Goal: Task Accomplishment & Management: Use online tool/utility

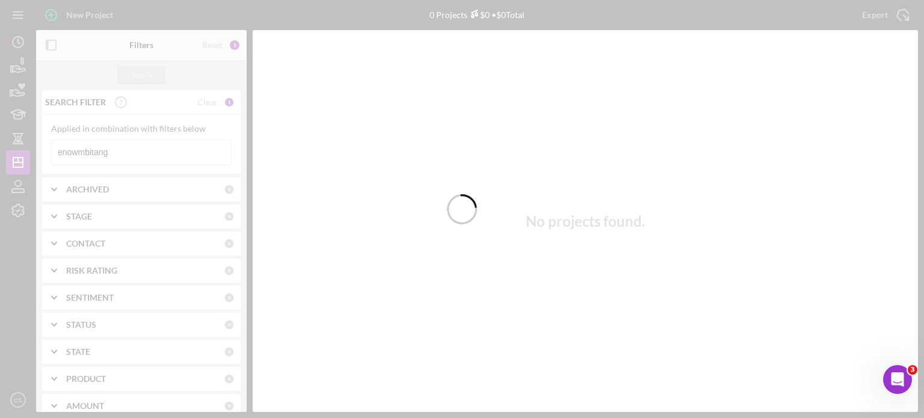
drag, startPoint x: 141, startPoint y: 153, endPoint x: 134, endPoint y: 155, distance: 7.3
click at [134, 155] on div at bounding box center [462, 209] width 924 height 418
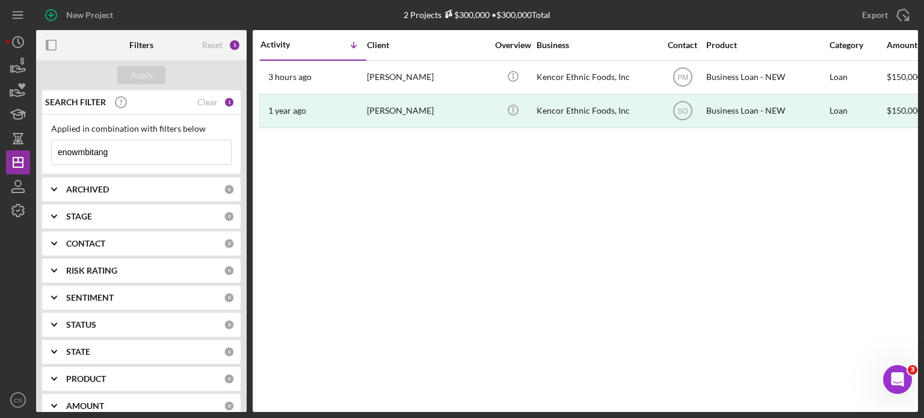
drag, startPoint x: 117, startPoint y: 152, endPoint x: 0, endPoint y: 113, distance: 123.7
click at [0, 146] on div "New Project 2 Projects $300,000 • $300,000 Total enowmbitang Export Icon/Export…" at bounding box center [462, 209] width 924 height 418
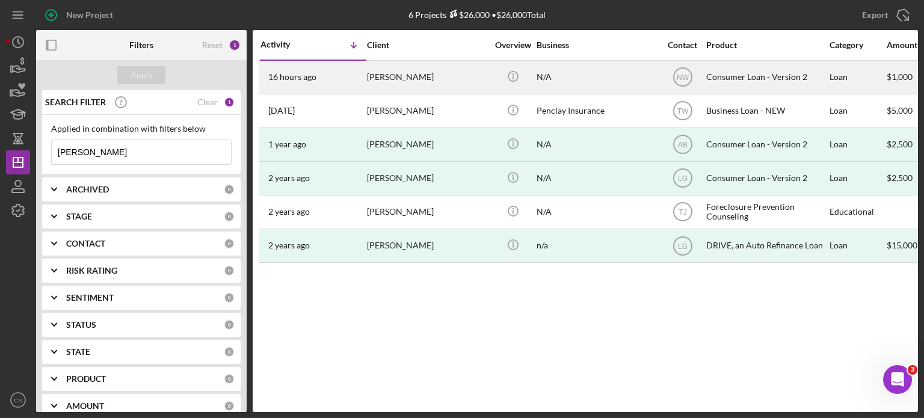
type input "[PERSON_NAME]"
click at [299, 77] on time "16 hours ago" at bounding box center [292, 77] width 48 height 10
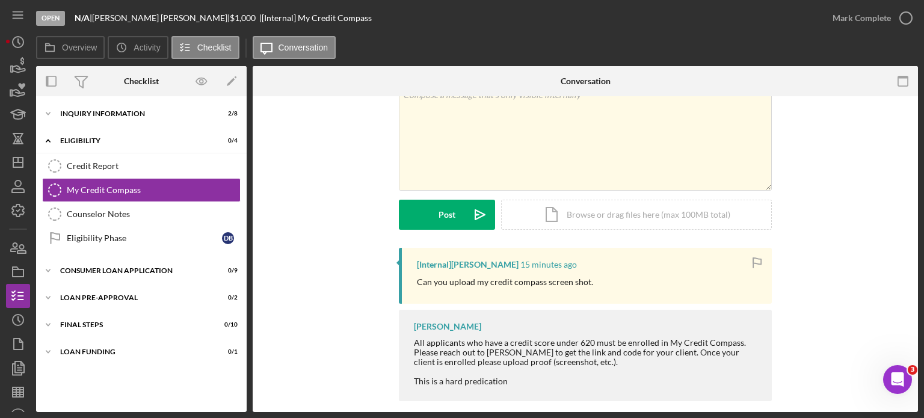
scroll to position [72, 0]
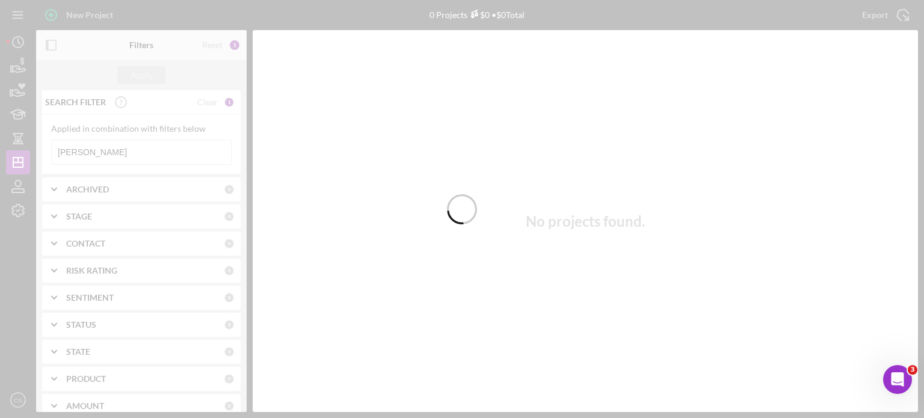
click at [97, 149] on div at bounding box center [462, 209] width 924 height 418
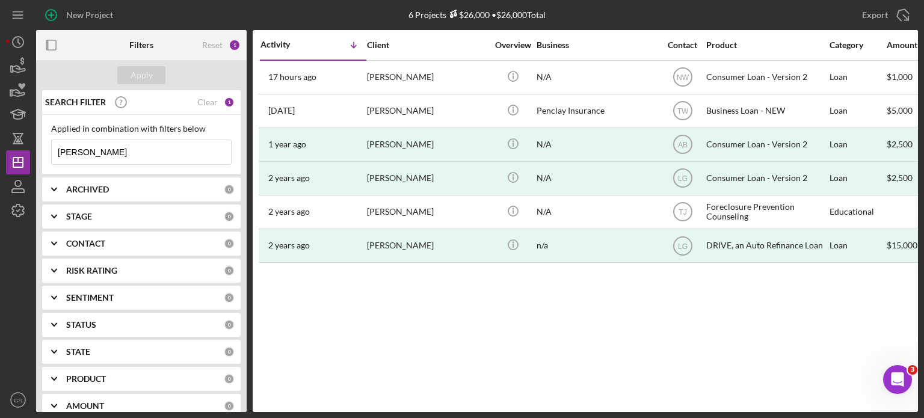
drag, startPoint x: 97, startPoint y: 149, endPoint x: 0, endPoint y: 149, distance: 97.5
click at [0, 149] on div "New Project 6 Projects $26,000 • $26,000 Total burnett Export Icon/Export Filte…" at bounding box center [462, 209] width 924 height 418
type input "cosey"
click at [135, 72] on div "Apply" at bounding box center [142, 75] width 22 height 18
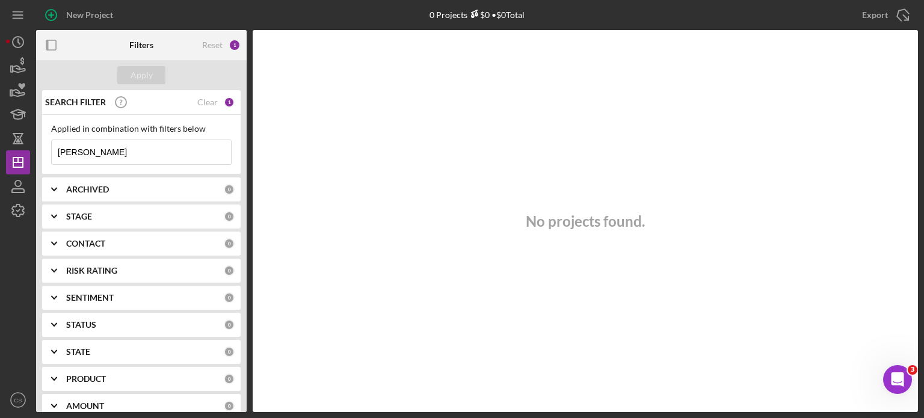
click at [226, 191] on div "0" at bounding box center [229, 189] width 11 height 11
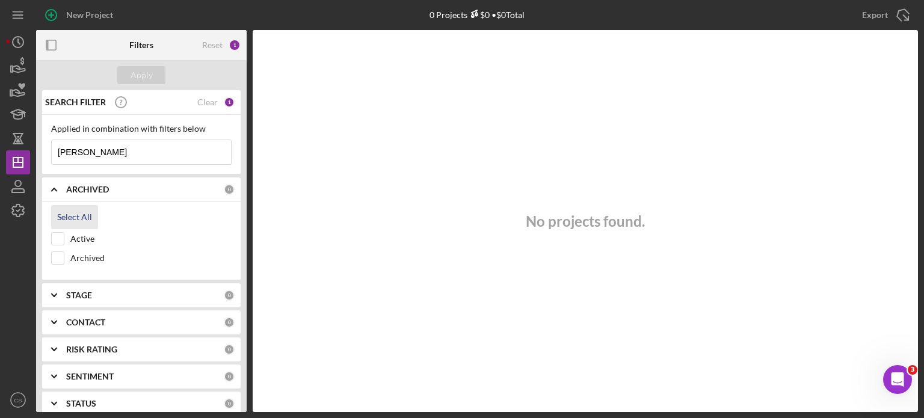
click at [82, 212] on div "Select All" at bounding box center [74, 217] width 35 height 24
checkbox input "true"
click at [146, 74] on div "Apply" at bounding box center [142, 75] width 22 height 18
click at [224, 320] on div "0" at bounding box center [229, 322] width 11 height 11
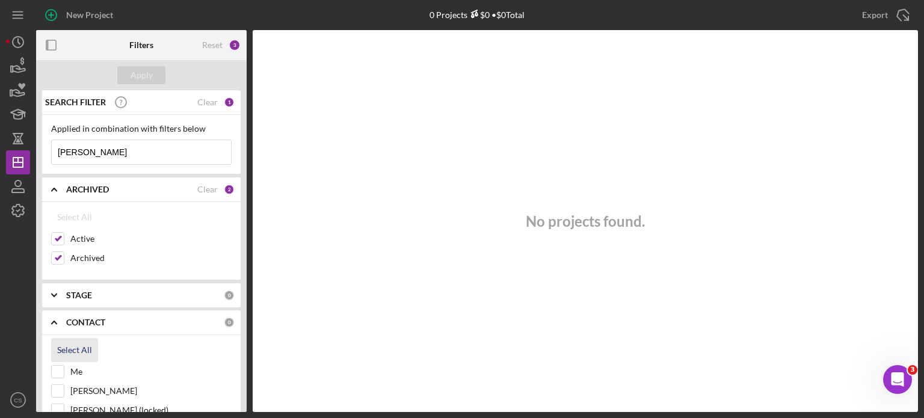
click at [67, 343] on div "Select All" at bounding box center [74, 350] width 35 height 24
checkbox input "true"
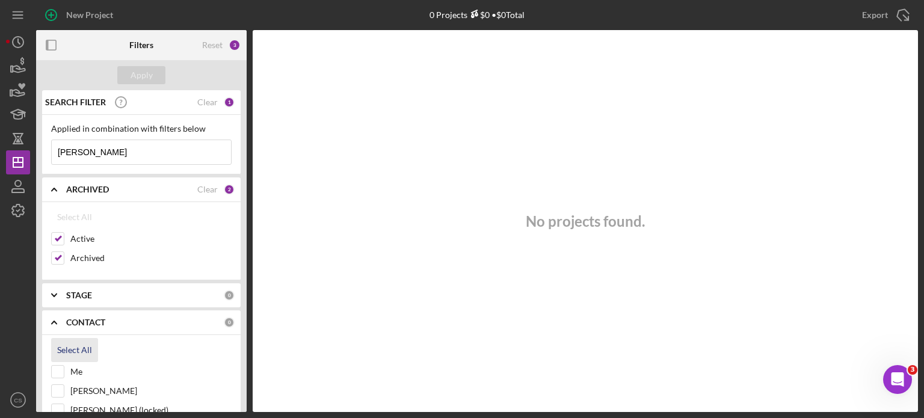
checkbox input "true"
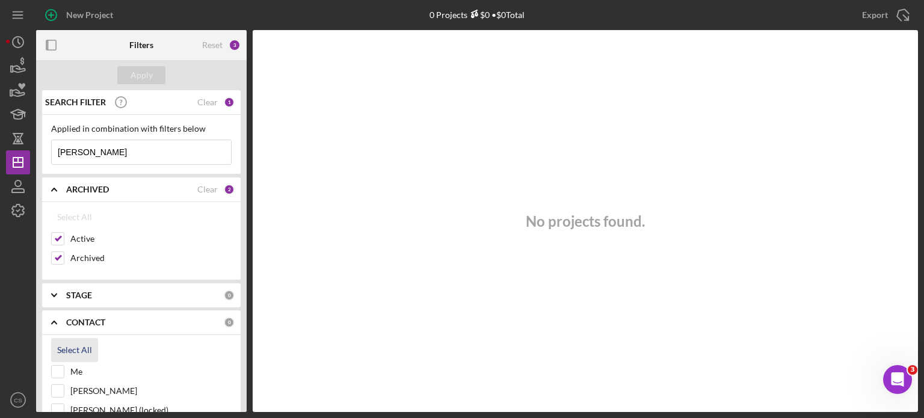
checkbox input "true"
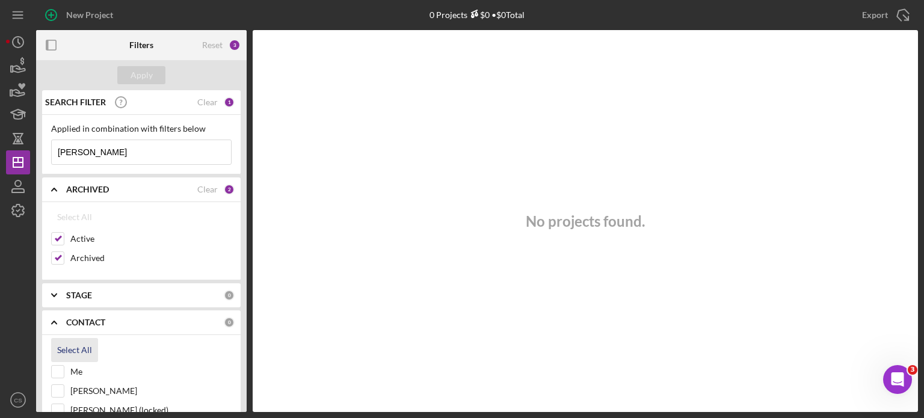
checkbox input "true"
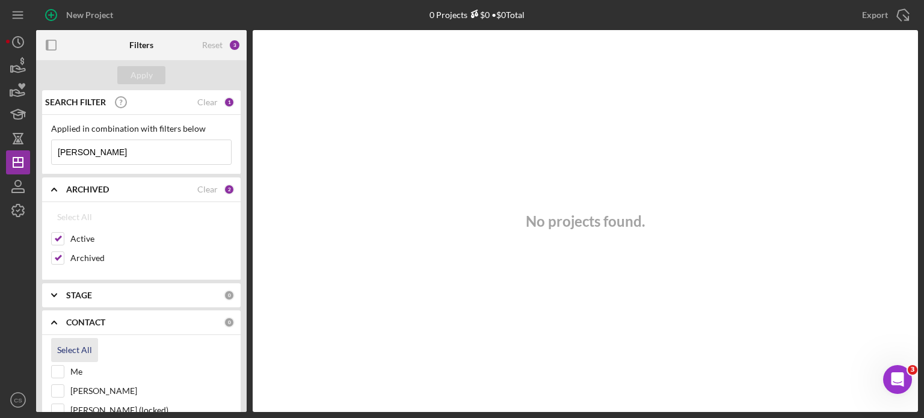
checkbox input "true"
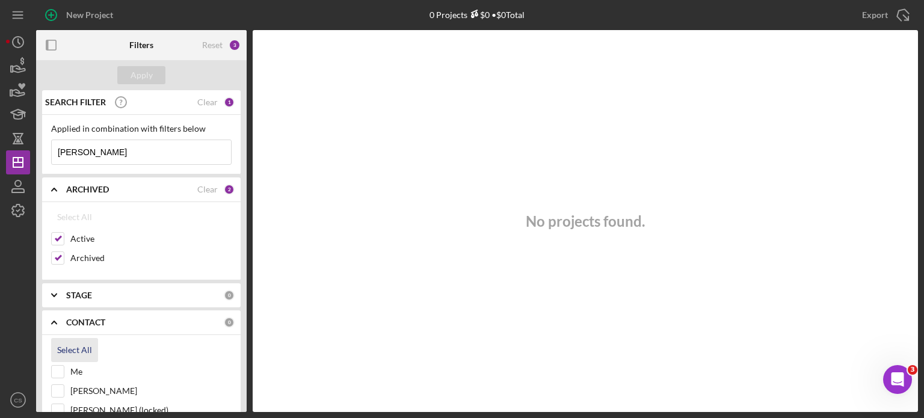
checkbox input "true"
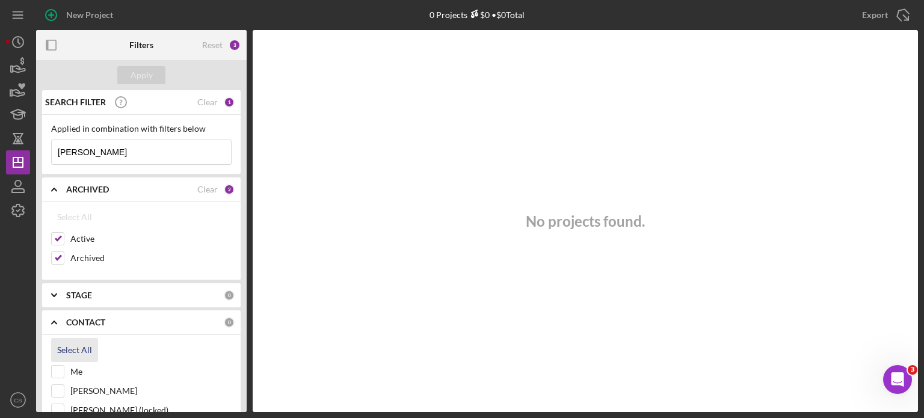
checkbox input "true"
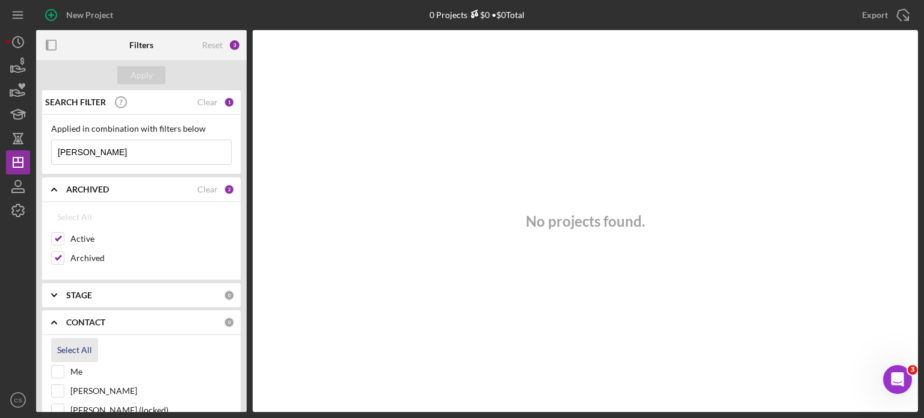
checkbox input "true"
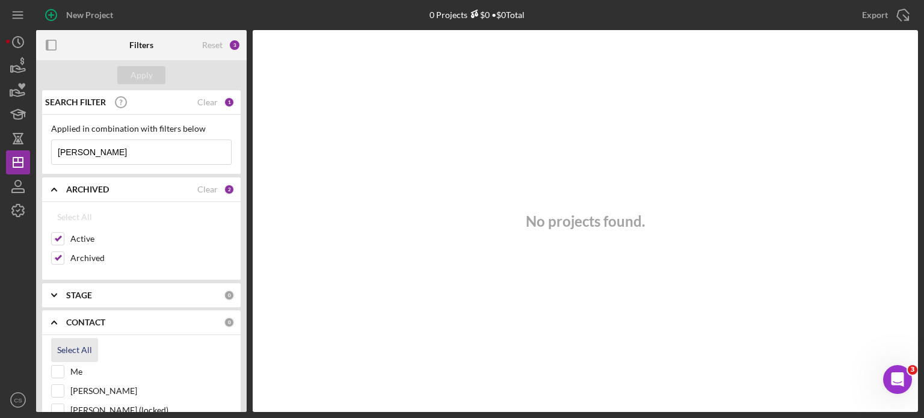
checkbox input "true"
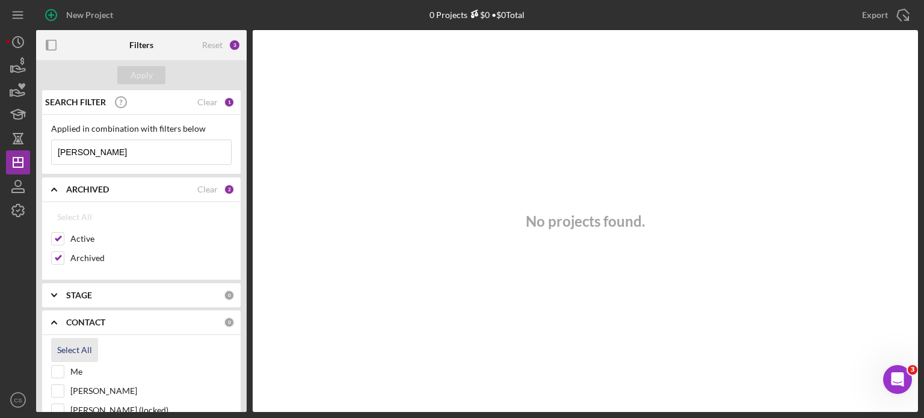
checkbox input "true"
click at [142, 75] on div "Apply" at bounding box center [142, 75] width 22 height 18
